Goal: Task Accomplishment & Management: Use online tool/utility

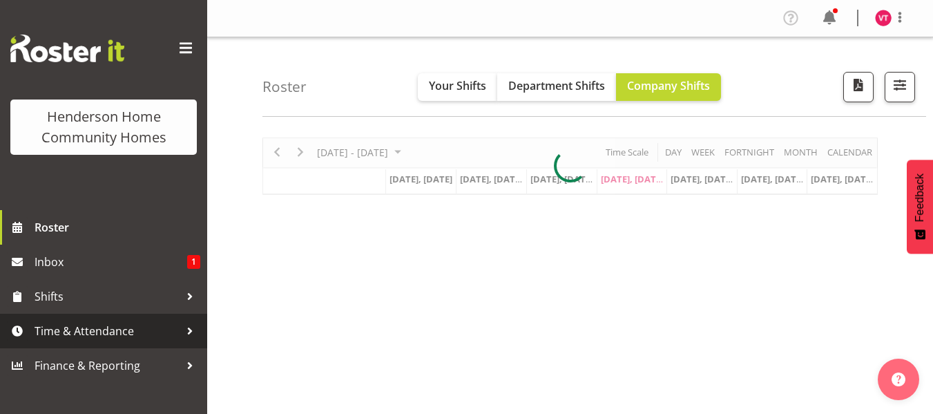
click at [157, 333] on span "Time & Attendance" at bounding box center [107, 331] width 145 height 21
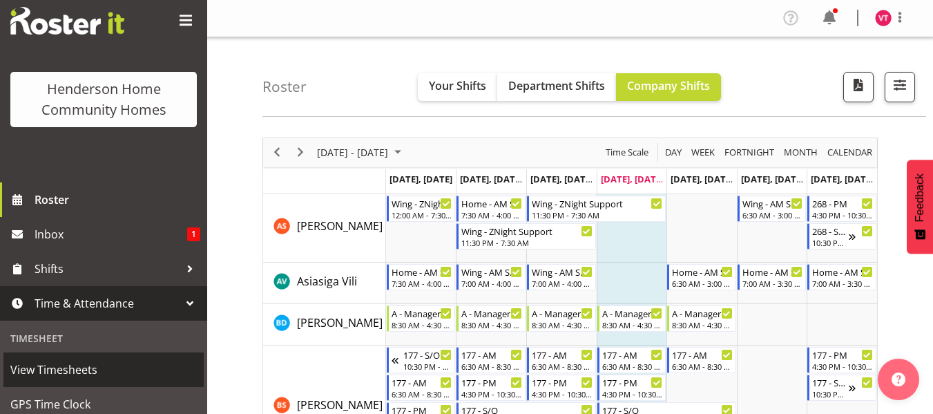
scroll to position [55, 0]
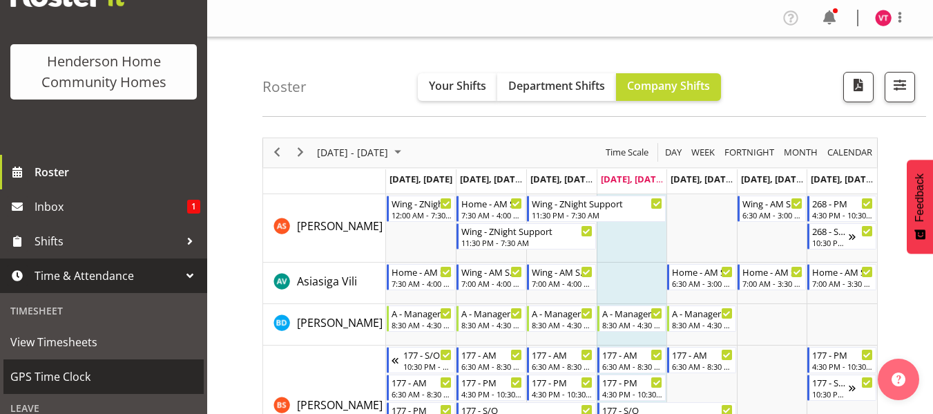
click at [159, 362] on link "GPS Time Clock" at bounding box center [103, 376] width 200 height 35
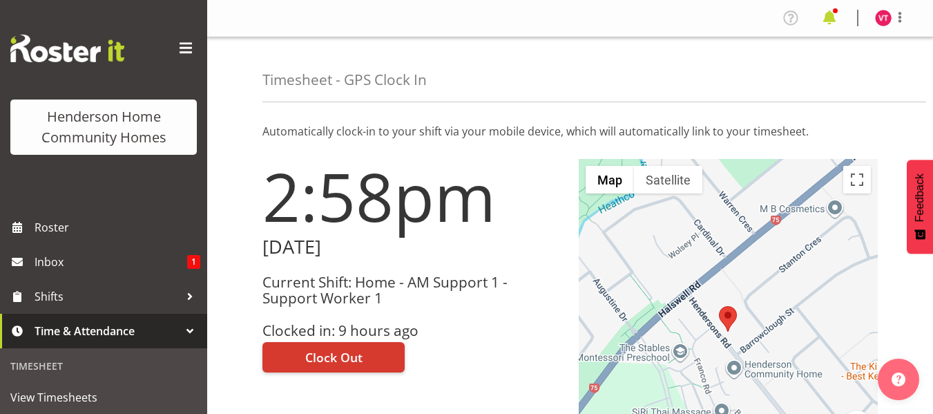
click at [827, 25] on span at bounding box center [830, 18] width 22 height 22
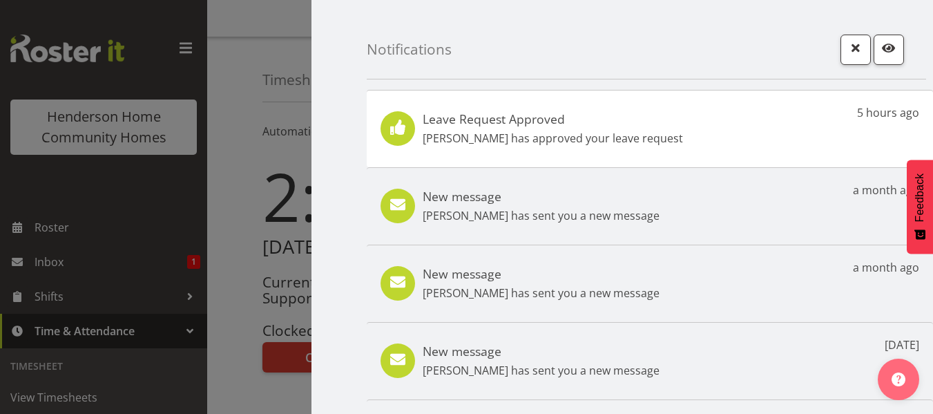
click at [743, 124] on div "Leave Request Approved [PERSON_NAME] has approved your leave request 5 hours ago" at bounding box center [650, 128] width 567 height 77
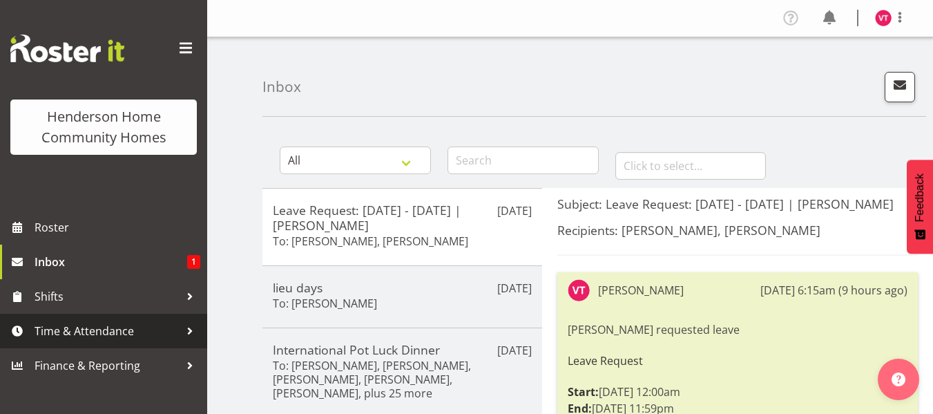
click at [145, 338] on span "Time & Attendance" at bounding box center [107, 331] width 145 height 21
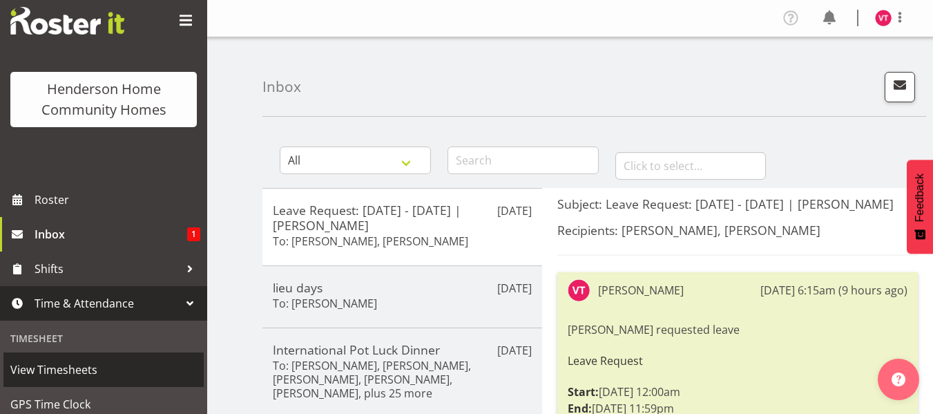
scroll to position [138, 0]
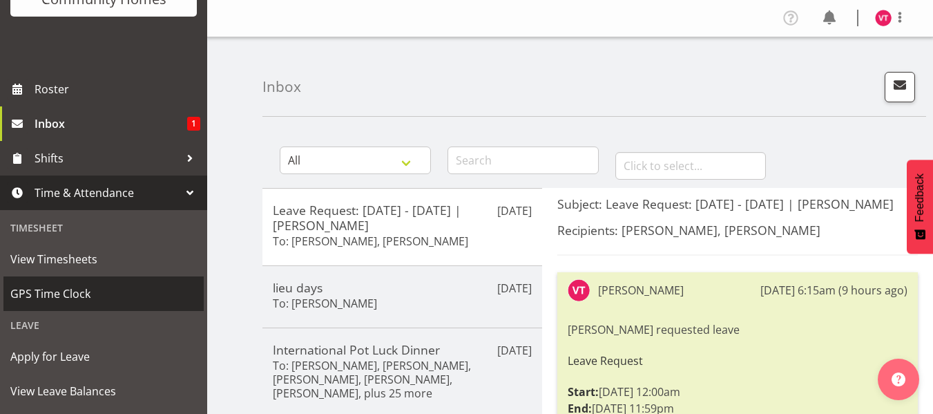
click at [118, 295] on span "GPS Time Clock" at bounding box center [103, 293] width 187 height 21
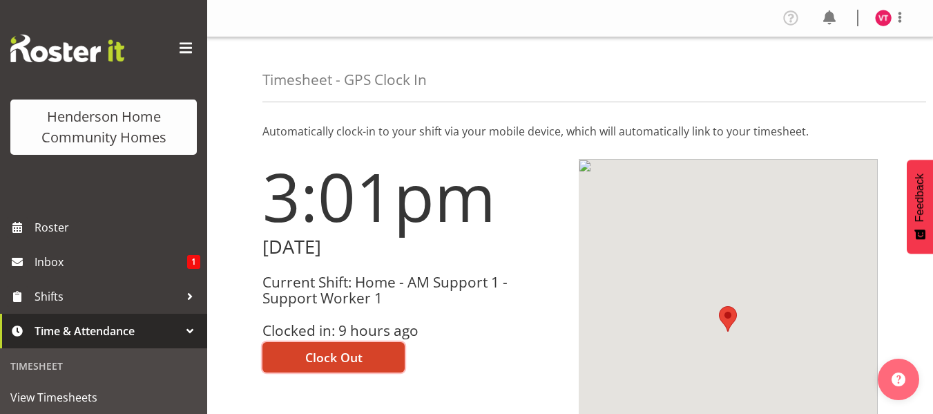
click at [325, 353] on span "Clock Out" at bounding box center [333, 357] width 57 height 18
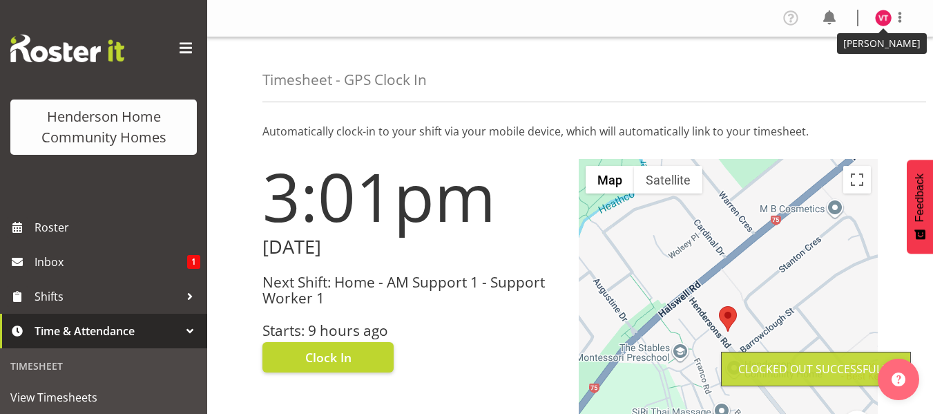
click at [884, 25] on img at bounding box center [883, 18] width 17 height 17
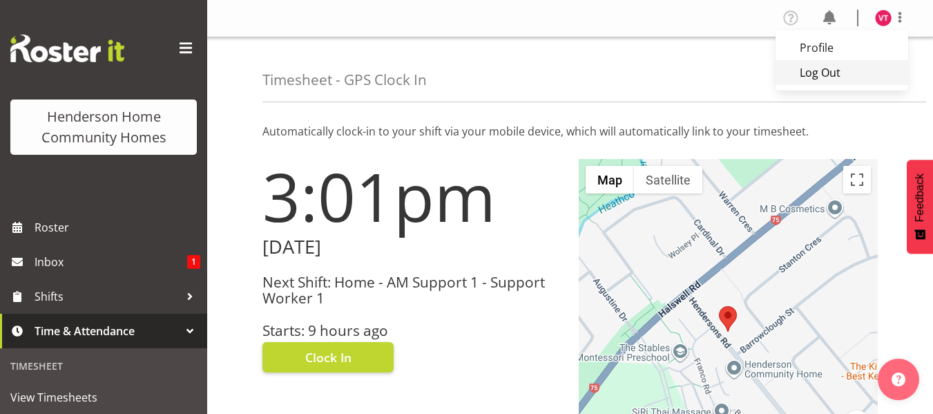
click at [829, 77] on link "Log Out" at bounding box center [842, 72] width 133 height 25
